Goal: Information Seeking & Learning: Learn about a topic

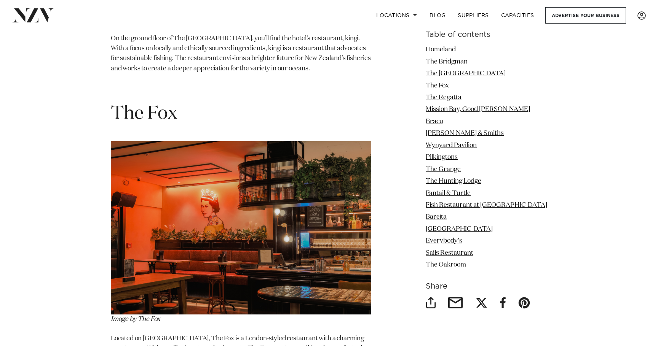
scroll to position [1789, 0]
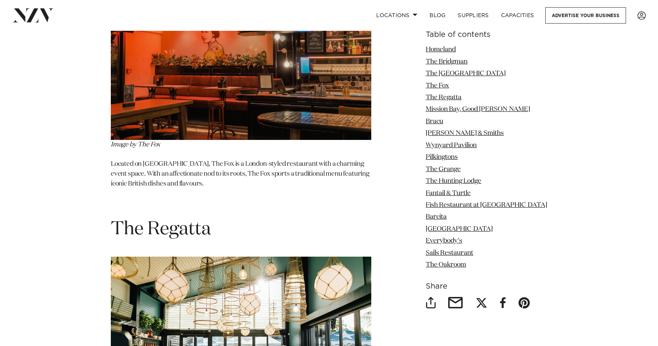
click at [290, 182] on p "Located on [GEOGRAPHIC_DATA], The Fox is a London-styled restaurant with a char…" at bounding box center [241, 175] width 260 height 30
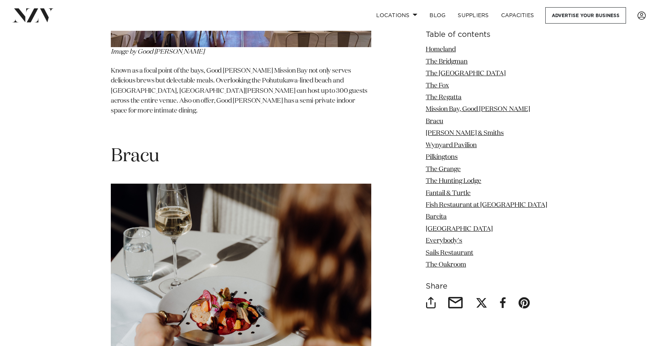
scroll to position [2742, 0]
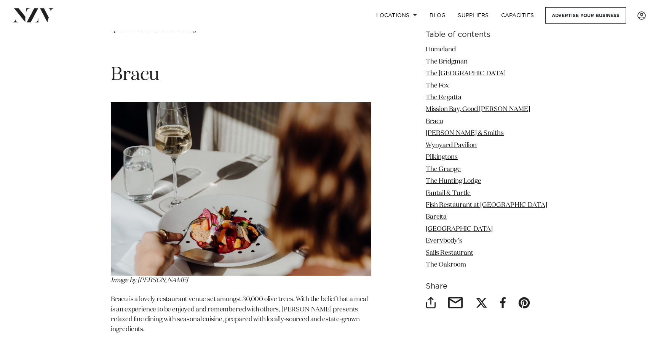
click at [177, 63] on h1 "Bracu" at bounding box center [241, 75] width 260 height 24
click at [278, 295] on p "Bracu is a lovely restaurant venue set amongst 30,000 olive trees. With the bel…" at bounding box center [241, 315] width 260 height 40
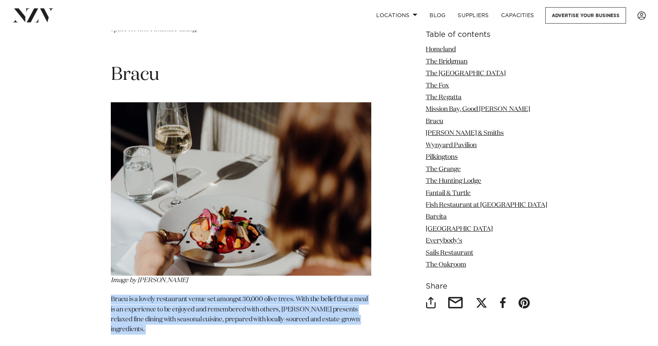
click at [278, 295] on p "Bracu is a lovely restaurant venue set amongst 30,000 olive trees. With the bel…" at bounding box center [241, 315] width 260 height 40
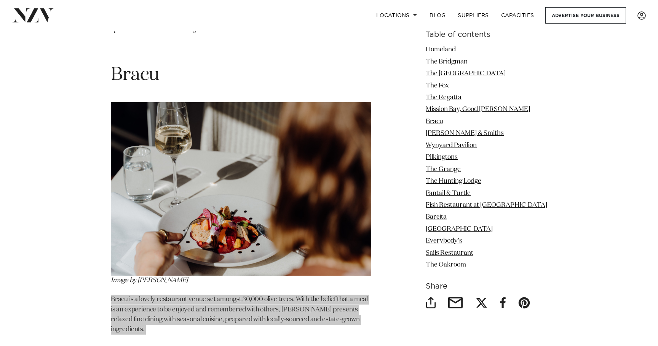
scroll to position [2773, 0]
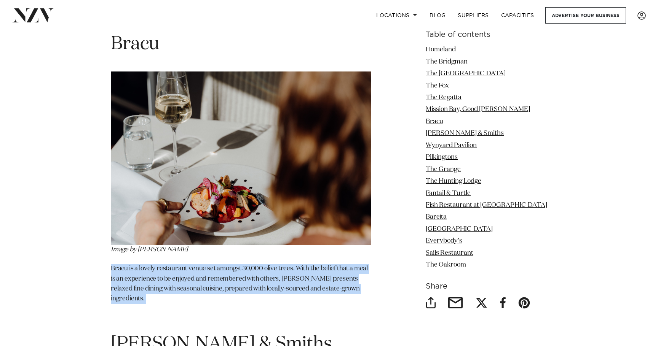
click at [325, 264] on p "Bracu is a lovely restaurant venue set amongst 30,000 olive trees. With the bel…" at bounding box center [241, 284] width 260 height 40
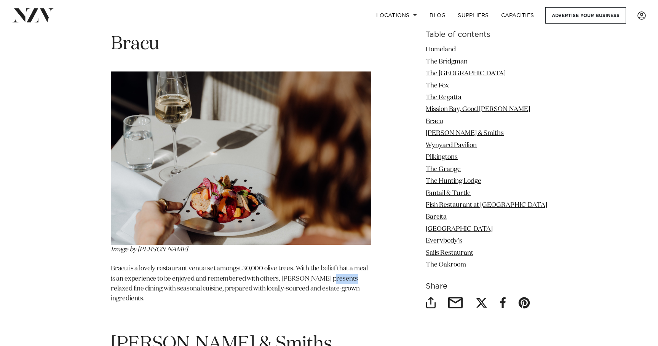
click at [325, 264] on p "Bracu is a lovely restaurant venue set amongst 30,000 olive trees. With the bel…" at bounding box center [241, 284] width 260 height 40
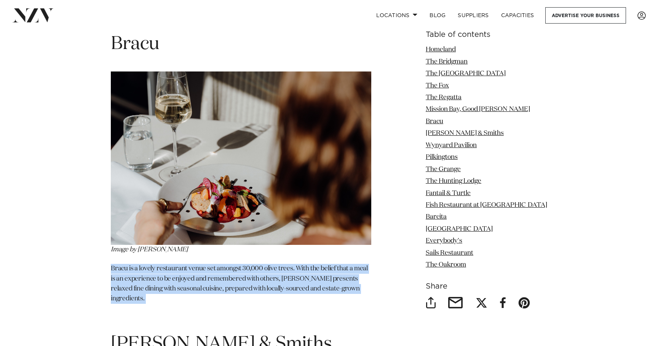
click at [325, 264] on p "Bracu is a lovely restaurant venue set amongst 30,000 olive trees. With the bel…" at bounding box center [241, 284] width 260 height 40
click at [302, 264] on p "Bracu is a lovely restaurant venue set amongst 30,000 olive trees. With the bel…" at bounding box center [241, 284] width 260 height 40
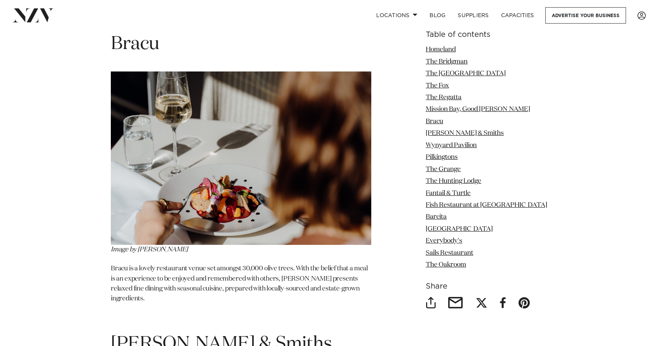
scroll to position [2783, 0]
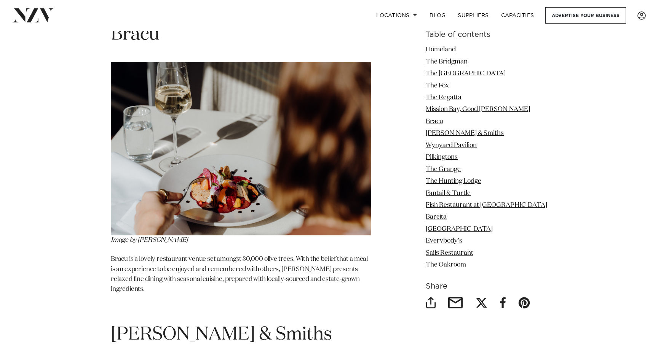
click at [303, 255] on p "Bracu is a lovely restaurant venue set amongst 30,000 olive trees. With the bel…" at bounding box center [241, 275] width 260 height 40
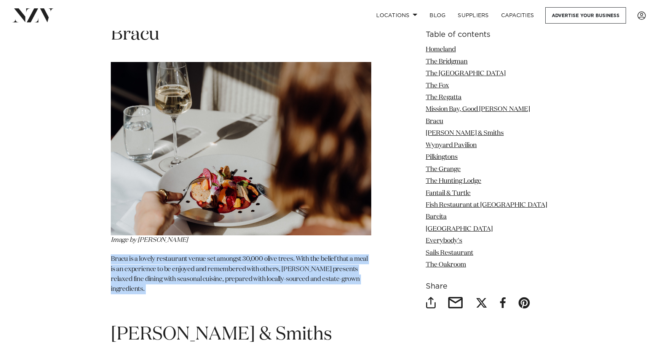
click at [303, 255] on p "Bracu is a lovely restaurant venue set amongst 30,000 olive trees. With the bel…" at bounding box center [241, 275] width 260 height 40
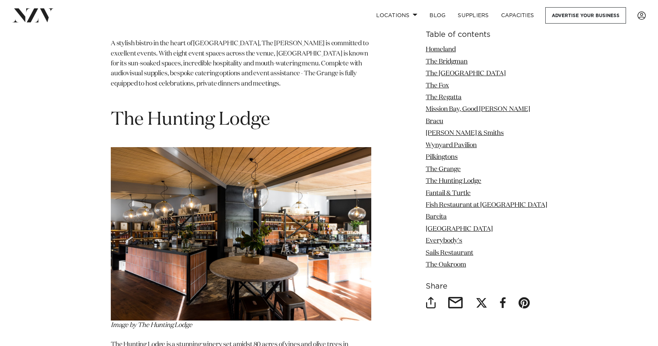
scroll to position [4169, 0]
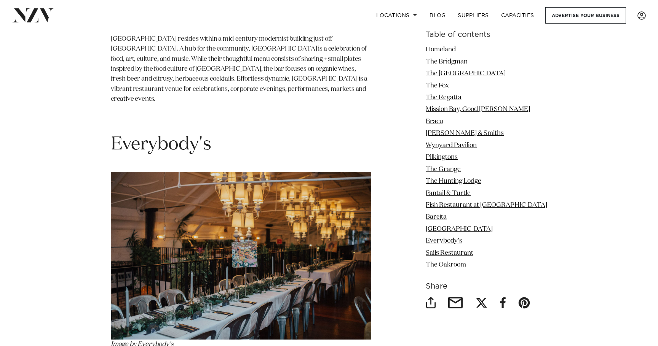
scroll to position [5653, 0]
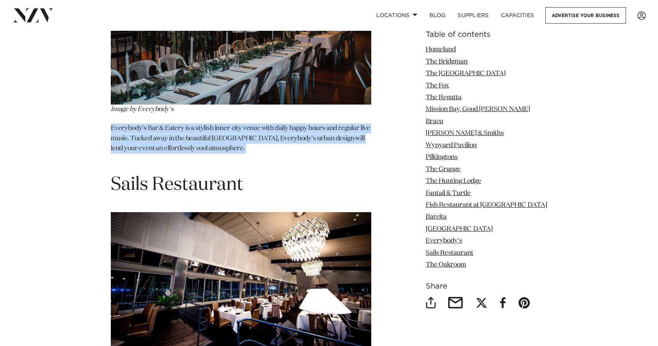
scroll to position [5885, 0]
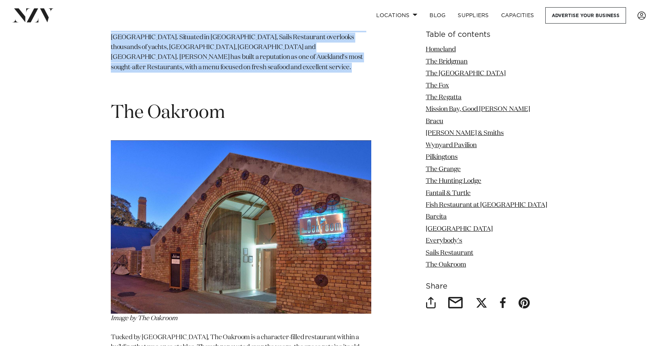
scroll to position [6229, 0]
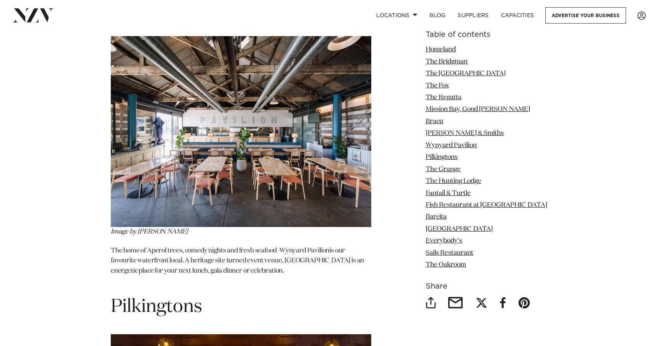
scroll to position [3316, 0]
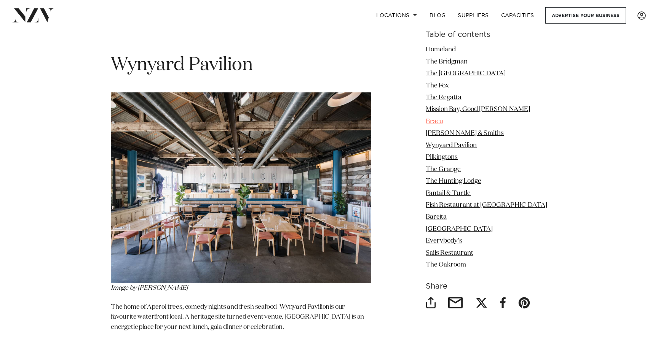
click at [443, 121] on link "Bracu" at bounding box center [435, 121] width 18 height 6
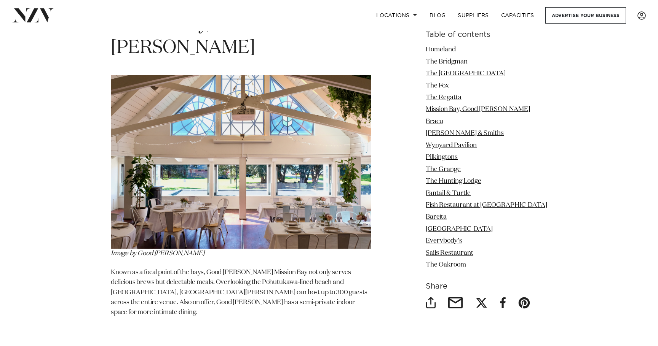
scroll to position [2459, 0]
click at [220, 268] on p "Known as a focal point of the bays, Good [PERSON_NAME] Mission Bay not only ser…" at bounding box center [241, 293] width 260 height 50
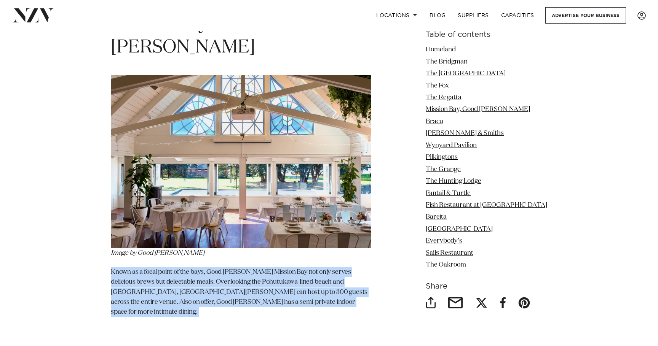
click at [220, 268] on p "Known as a focal point of the bays, Good [PERSON_NAME] Mission Bay not only ser…" at bounding box center [241, 293] width 260 height 50
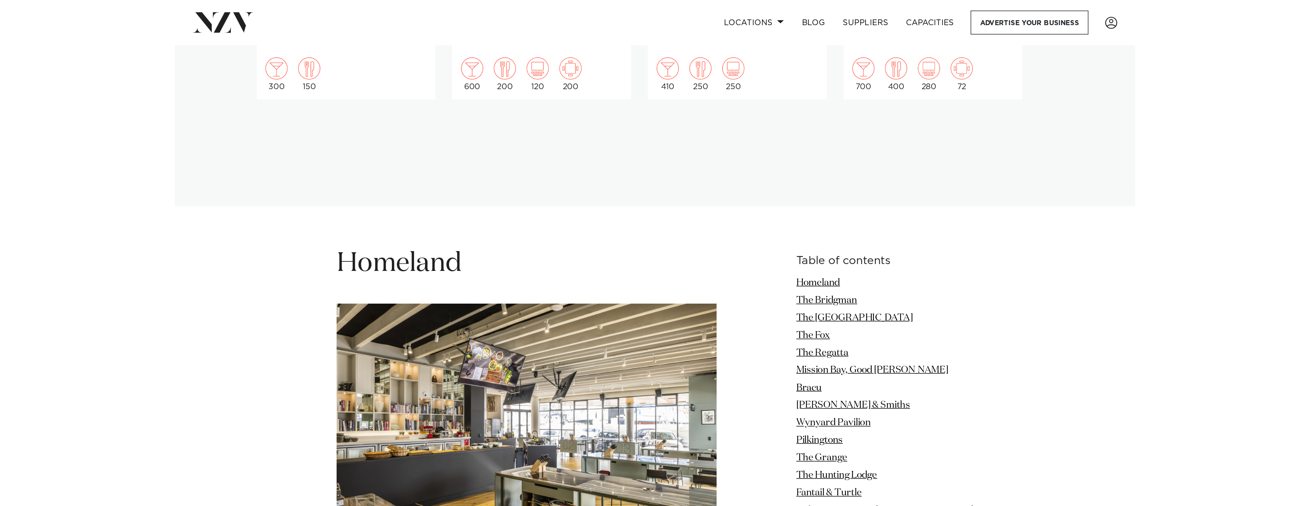
scroll to position [793, 0]
